Goal: Find specific page/section: Find specific page/section

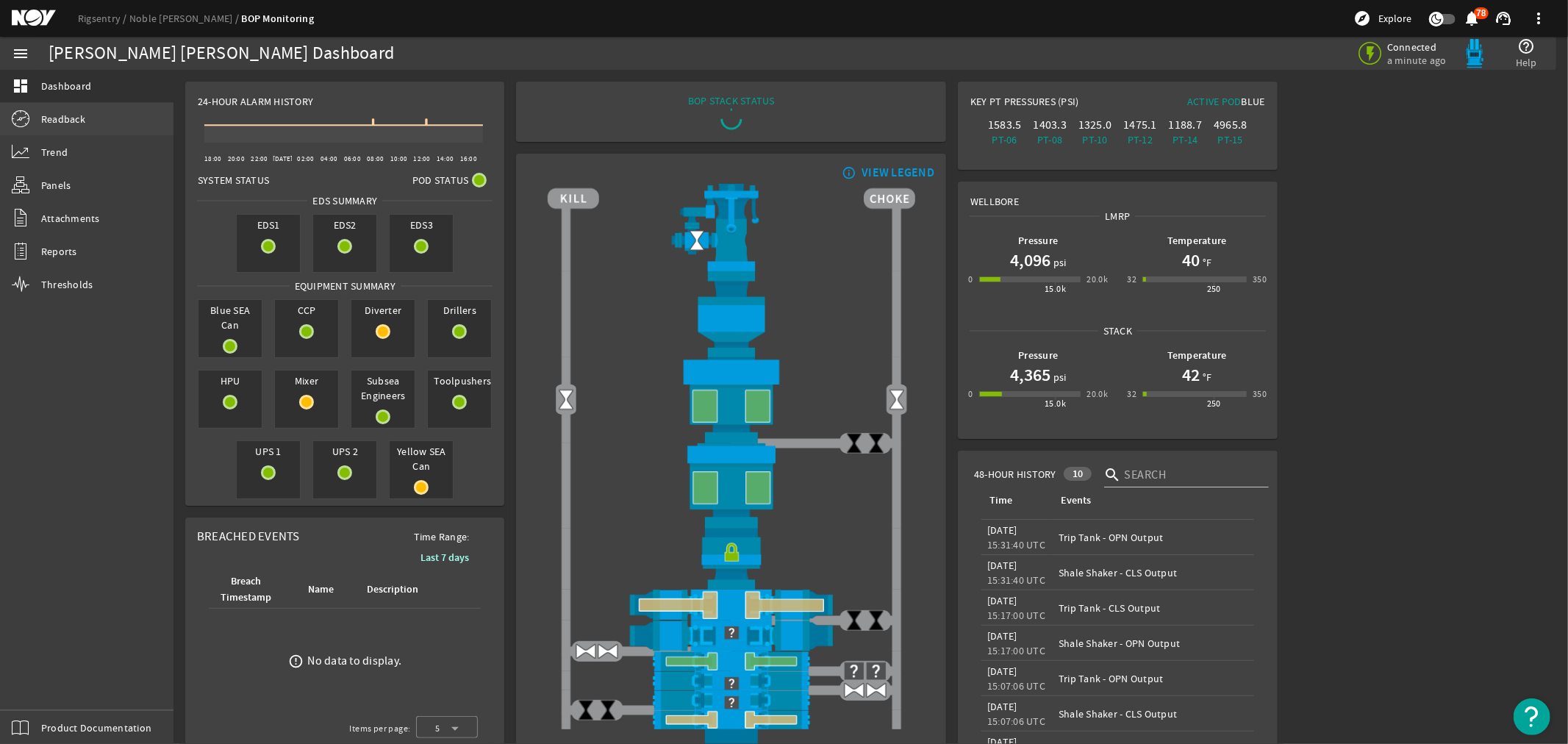
click at [49, 116] on span "Readback" at bounding box center [63, 118] width 44 height 14
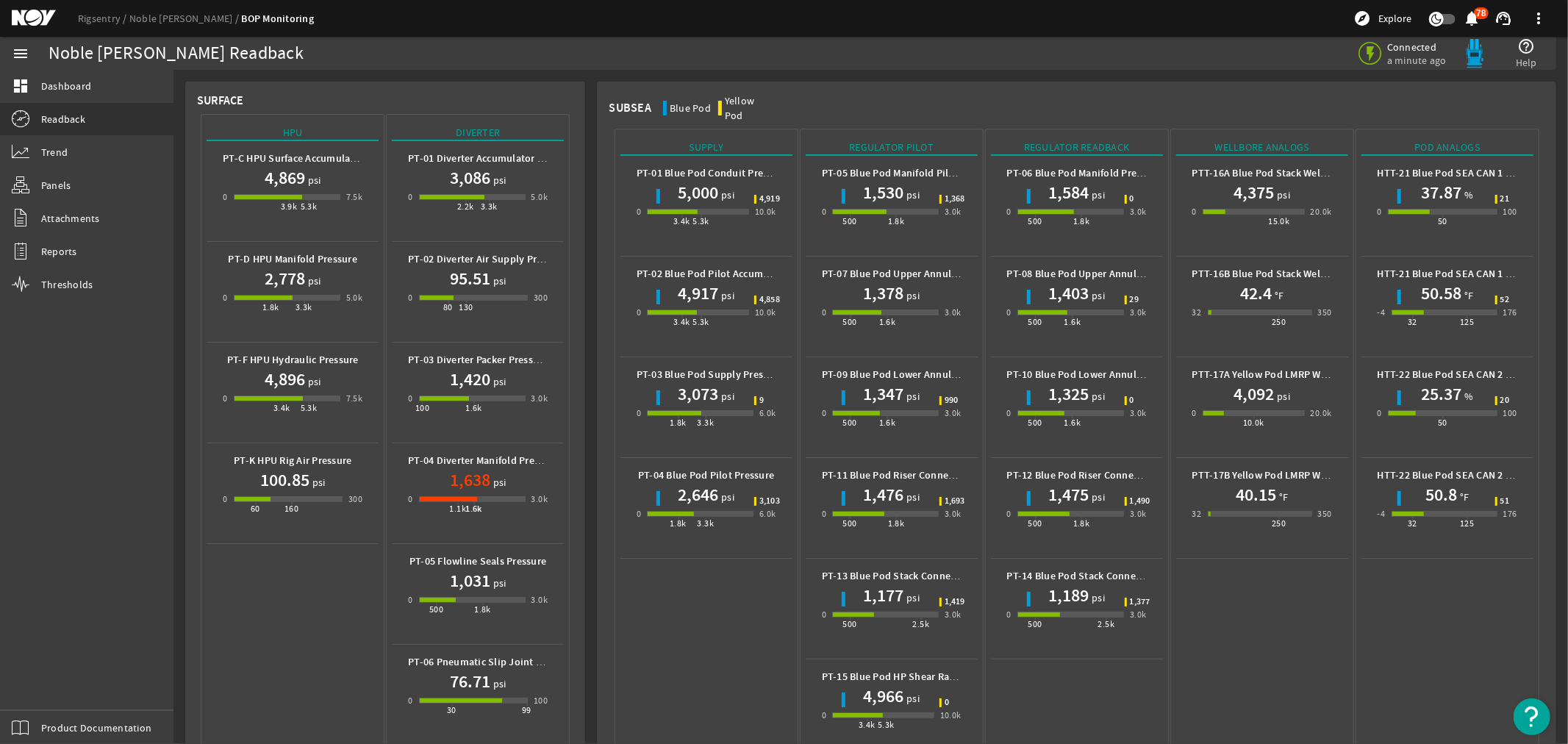
click at [13, 20] on mat-icon at bounding box center [44, 18] width 66 height 17
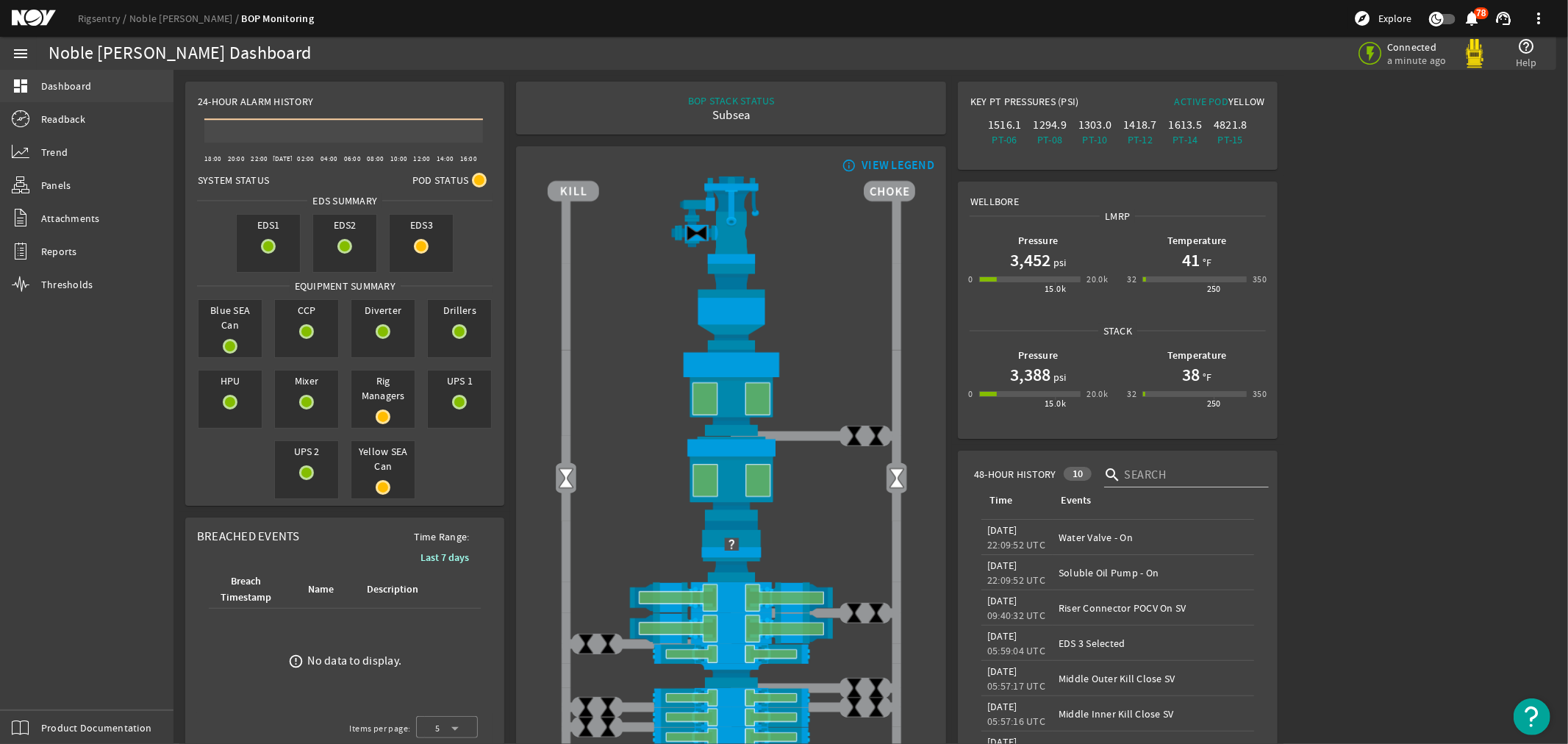
click at [58, 80] on span "Dashboard" at bounding box center [66, 86] width 50 height 14
click at [68, 118] on span "Readback" at bounding box center [63, 118] width 44 height 14
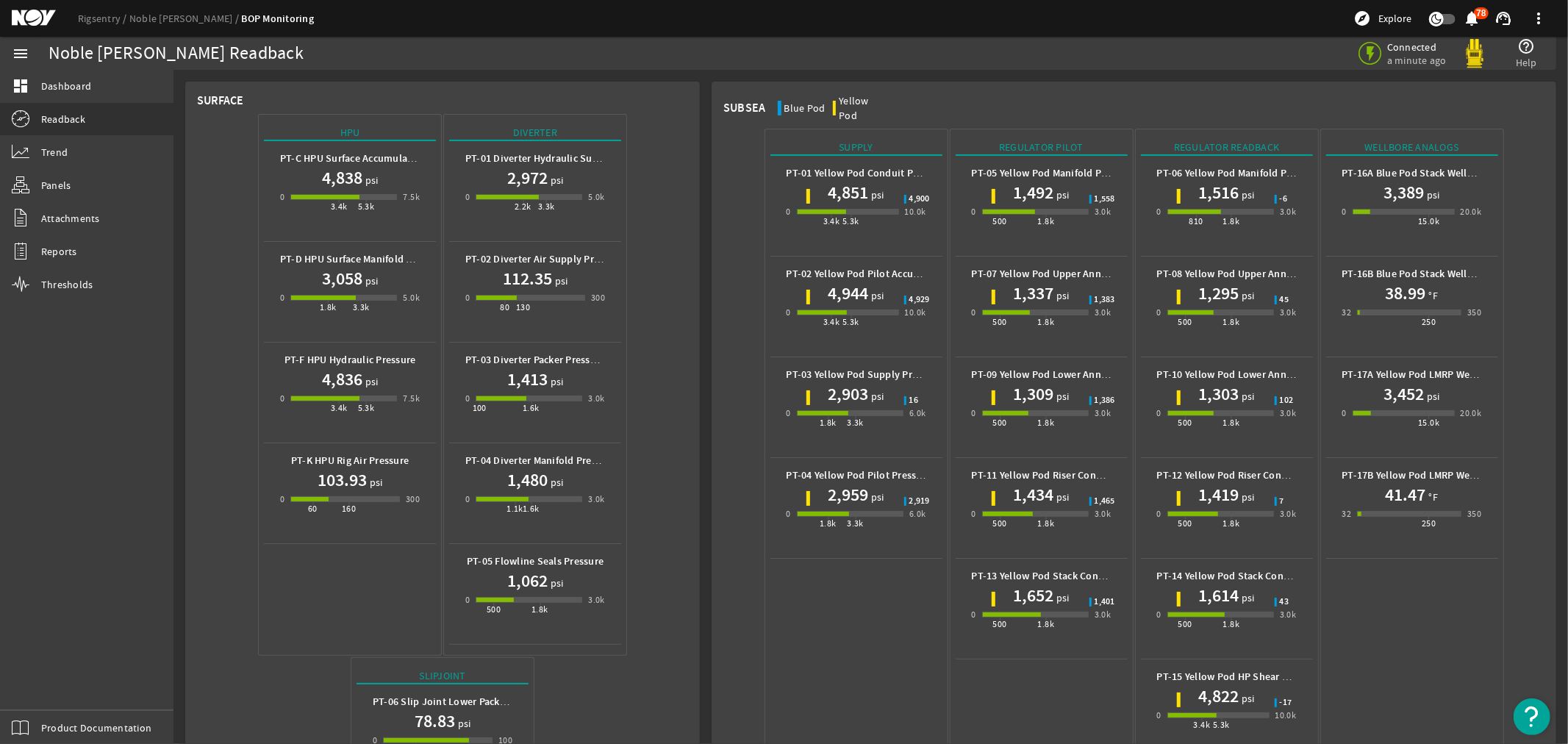
scroll to position [571, 0]
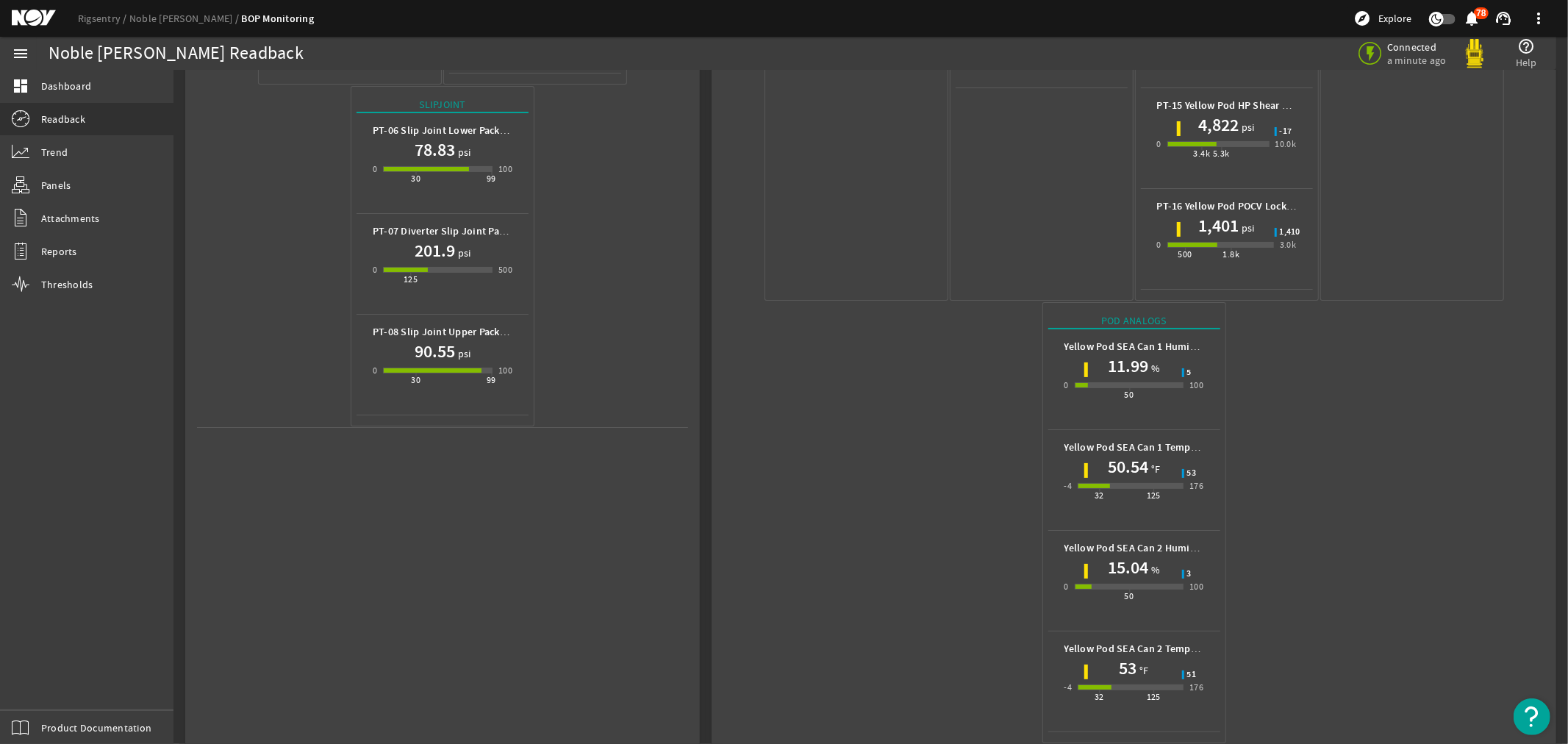
click at [35, 11] on mat-icon at bounding box center [44, 18] width 66 height 17
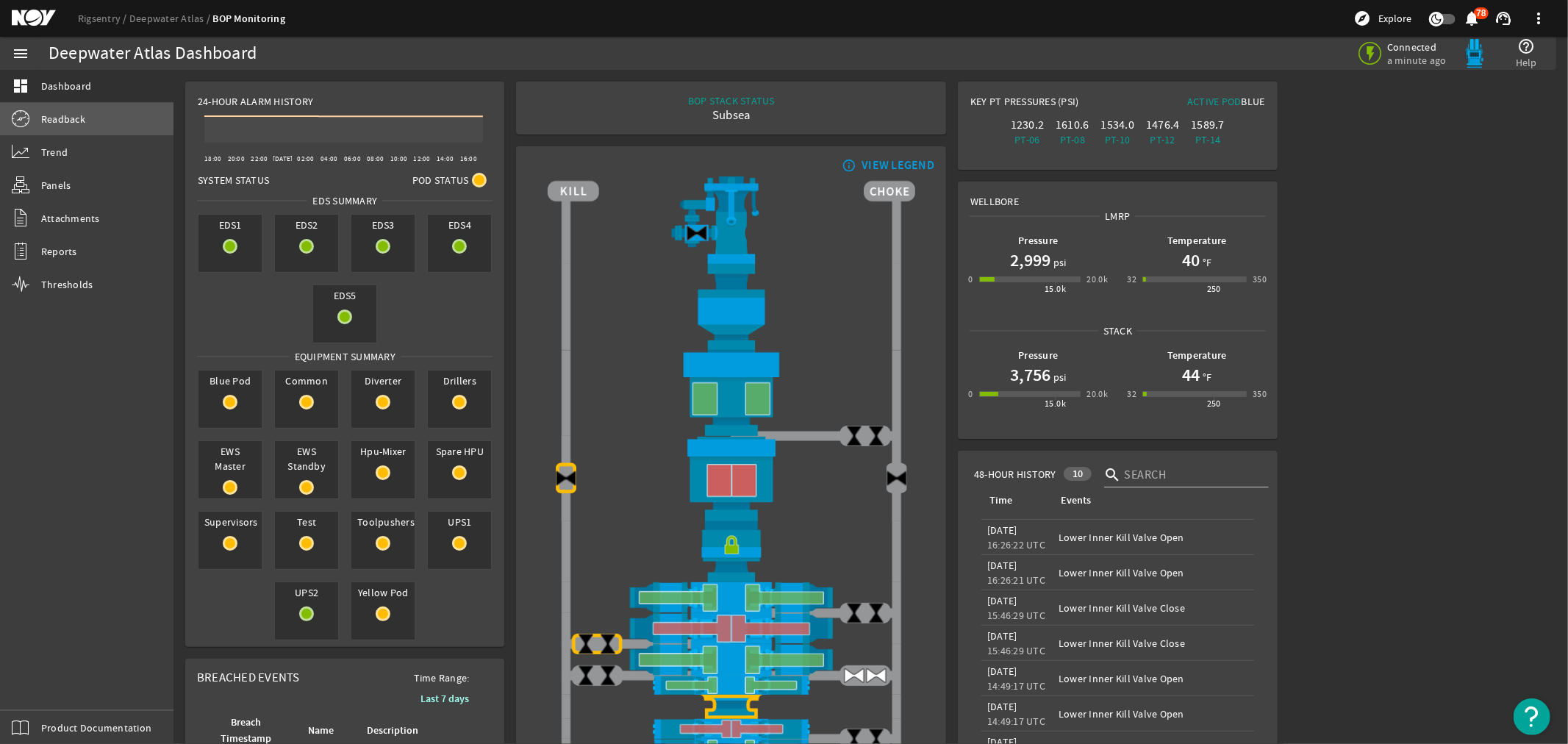
click at [57, 115] on span "Readback" at bounding box center [63, 118] width 44 height 14
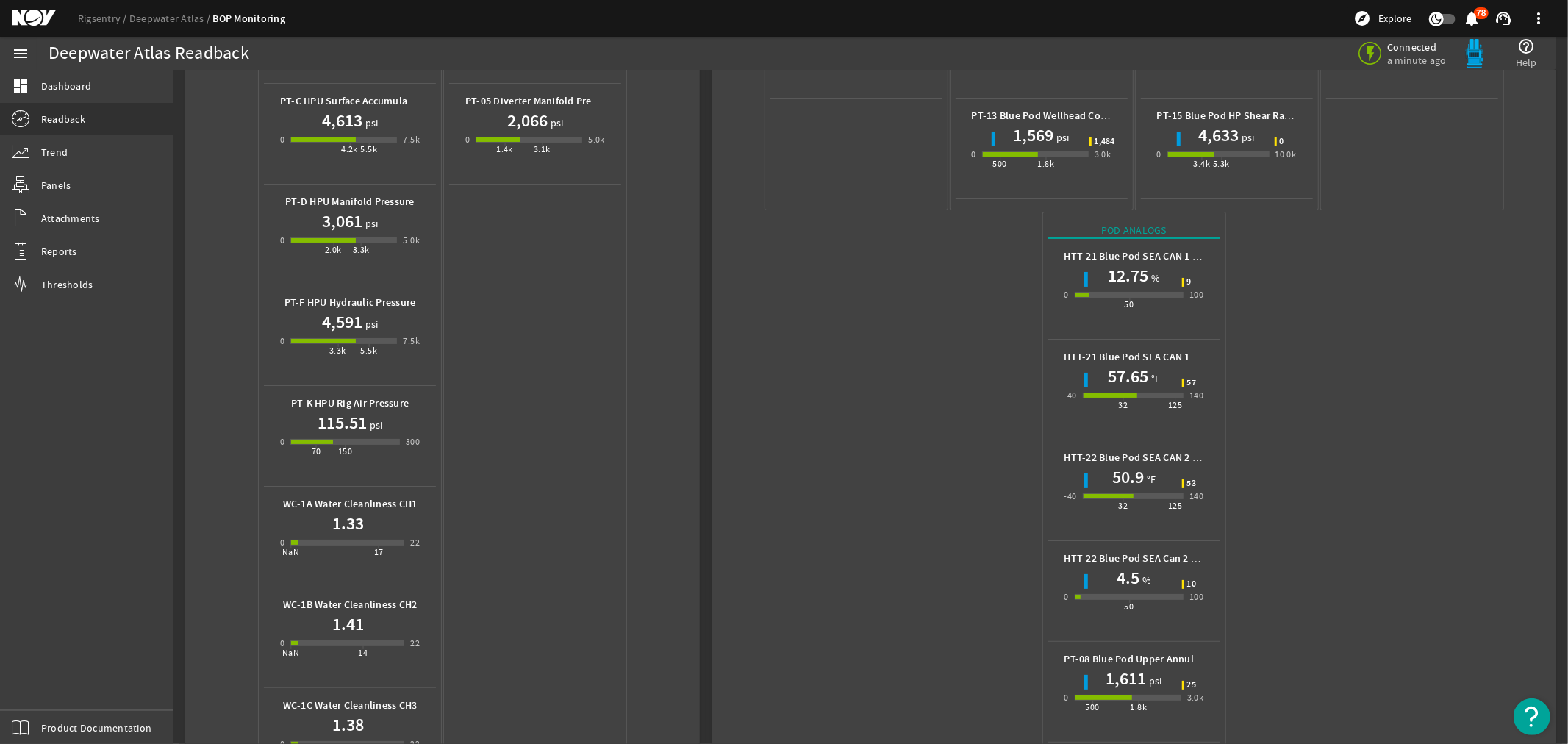
scroll to position [490, 0]
